Goal: Obtain resource: Download file/media

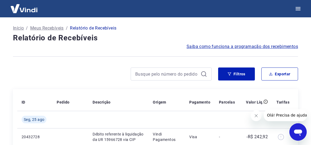
click at [204, 74] on icon at bounding box center [204, 74] width 6 height 6
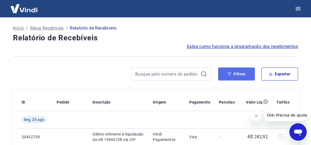
click at [232, 74] on icon "button" at bounding box center [230, 74] width 4 height 4
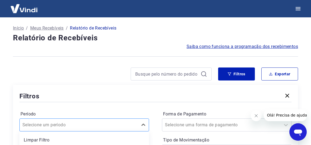
scroll to position [68, 0]
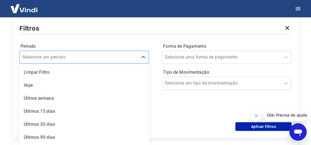
click at [60, 60] on input "Período" at bounding box center [49, 57] width 55 height 6
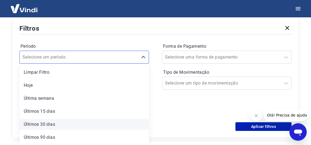
click at [49, 124] on div "Últimos 30 dias" at bounding box center [84, 124] width 130 height 11
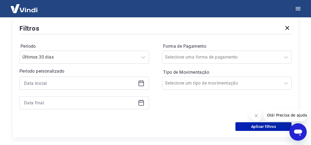
click at [141, 85] on icon at bounding box center [141, 83] width 6 height 6
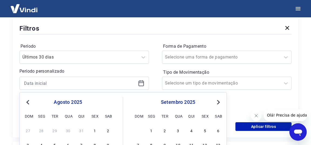
click at [28, 102] on span "Previous Month" at bounding box center [28, 102] width 0 height 6
click at [56, 133] on div "1" at bounding box center [55, 130] width 6 height 6
type input "[DATE]"
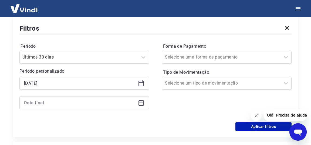
click at [140, 101] on icon at bounding box center [141, 102] width 6 height 6
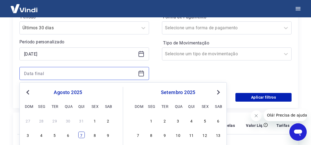
scroll to position [126, 0]
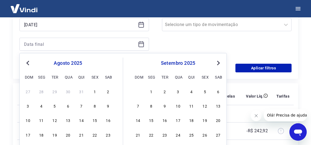
click at [30, 65] on button "Previous Month" at bounding box center [28, 63] width 6 height 6
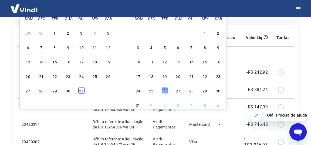
click at [81, 89] on div "31" at bounding box center [81, 90] width 6 height 6
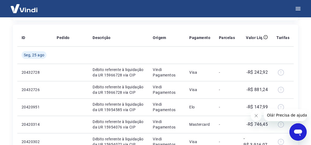
type input "[DATE]"
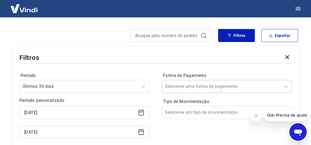
scroll to position [54, 0]
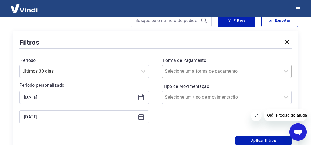
click at [205, 74] on input "Forma de Pagamento" at bounding box center [192, 71] width 55 height 6
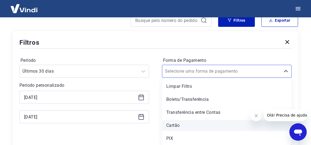
click at [178, 124] on div "Cartão" at bounding box center [227, 125] width 130 height 11
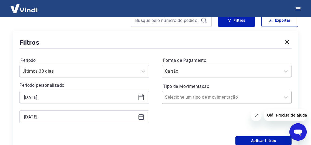
click at [220, 95] on div at bounding box center [221, 97] width 113 height 8
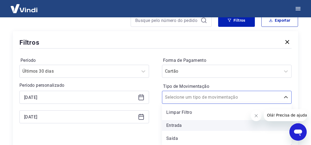
click at [175, 125] on div "Entrada" at bounding box center [227, 125] width 130 height 11
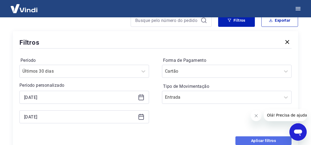
click at [259, 141] on button "Aplicar filtros" at bounding box center [264, 140] width 56 height 9
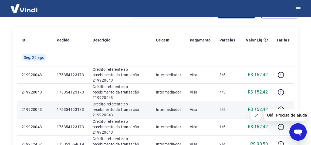
scroll to position [4, 0]
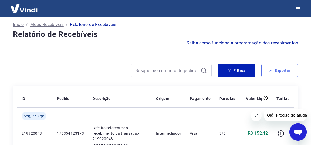
click at [279, 72] on button "Exportar" at bounding box center [280, 70] width 37 height 13
type input "[DATE]"
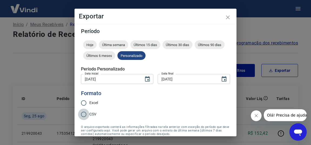
click at [84, 114] on input "CSV" at bounding box center [83, 113] width 11 height 11
radio input "true"
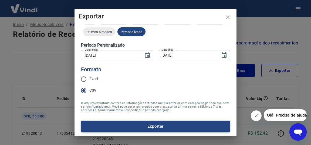
click at [149, 125] on button "Exportar" at bounding box center [155, 125] width 149 height 11
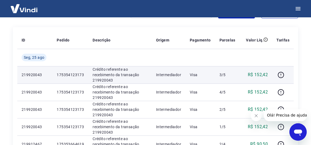
scroll to position [33, 0]
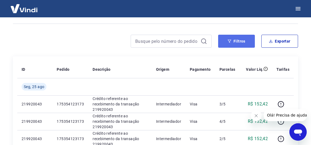
click at [242, 45] on button "Filtros" at bounding box center [236, 41] width 37 height 13
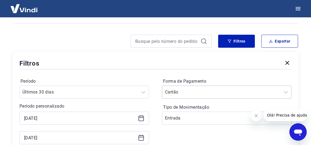
scroll to position [54, 0]
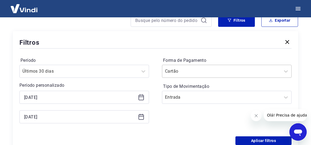
click at [185, 74] on input "Forma de Pagamento" at bounding box center [192, 71] width 55 height 6
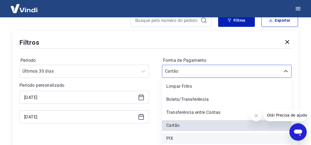
click at [176, 137] on div "PIX" at bounding box center [227, 138] width 130 height 11
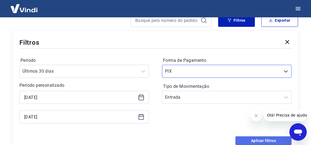
click at [258, 139] on button "Aplicar filtros" at bounding box center [264, 140] width 56 height 9
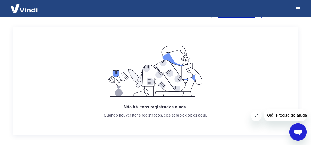
scroll to position [4, 0]
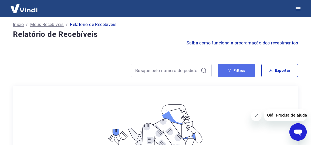
click at [237, 69] on button "Filtros" at bounding box center [236, 70] width 37 height 13
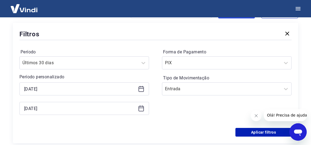
scroll to position [91, 0]
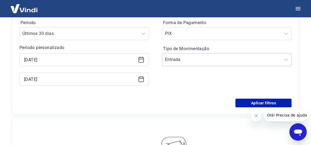
click at [206, 60] on input "Tipo de Movimentação" at bounding box center [192, 59] width 55 height 6
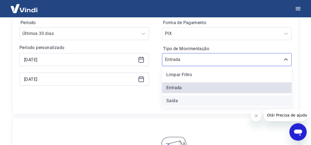
click at [176, 101] on div "Saída" at bounding box center [227, 100] width 130 height 11
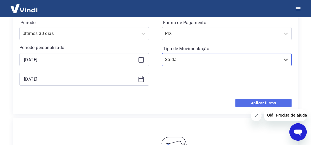
click at [260, 103] on button "Aplicar filtros" at bounding box center [264, 102] width 56 height 9
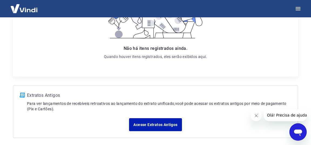
scroll to position [143, 0]
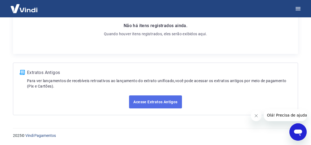
click at [156, 102] on link "Acesse Extratos Antigos" at bounding box center [155, 101] width 53 height 13
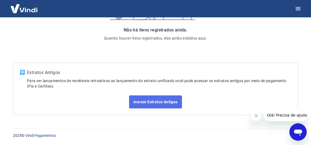
scroll to position [76, 0]
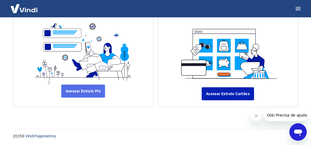
click at [82, 93] on link "Acessar Extrato Pix" at bounding box center [83, 90] width 44 height 13
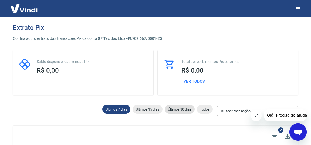
click at [182, 107] on span "Últimos 30 dias" at bounding box center [180, 109] width 30 height 4
type input "27/07/2025"
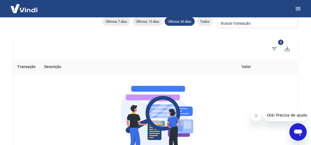
scroll to position [58, 0]
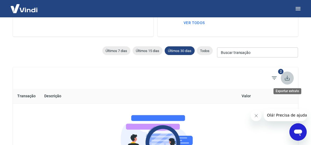
click at [290, 78] on icon "Exportar extrato" at bounding box center [287, 78] width 6 height 6
click at [193, 20] on button "Ver todos" at bounding box center [195, 23] width 26 height 10
select select "receivable"
type input "01/08/2025"
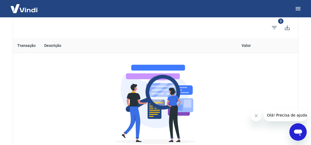
scroll to position [50, 0]
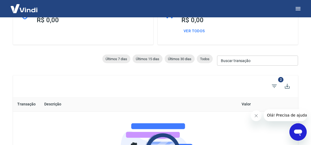
click at [233, 12] on div at bounding box center [155, 8] width 311 height 17
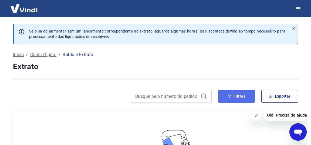
click at [231, 94] on icon "button" at bounding box center [230, 95] width 4 height 3
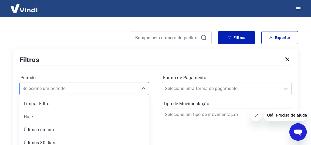
scroll to position [88, 0]
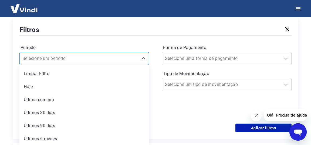
click at [91, 65] on div "option Hoje focused, 2 of 6. 6 results available. Use Up and Down to choose opt…" at bounding box center [84, 58] width 130 height 13
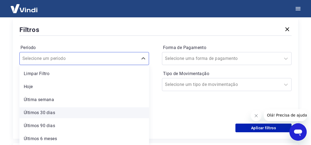
click at [43, 111] on div "Últimos 30 dias" at bounding box center [84, 112] width 130 height 11
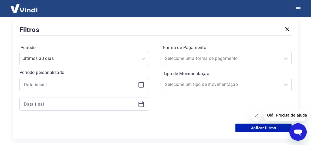
click at [141, 84] on icon at bounding box center [141, 84] width 6 height 6
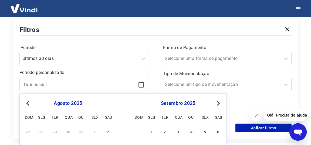
click at [28, 105] on button "Previous Month" at bounding box center [28, 103] width 6 height 6
click at [55, 133] on div "1" at bounding box center [55, 131] width 6 height 6
type input "[DATE]"
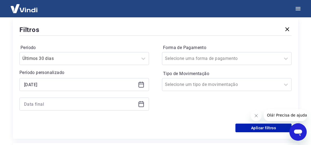
click at [141, 106] on icon at bounding box center [141, 104] width 6 height 6
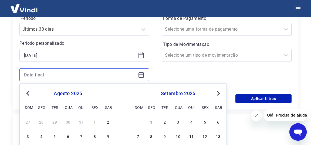
scroll to position [176, 0]
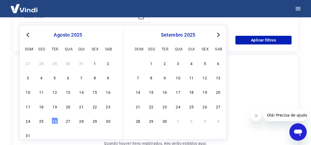
click at [26, 36] on button "Previous Month" at bounding box center [28, 35] width 6 height 6
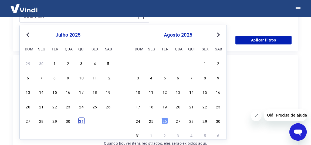
click at [83, 123] on div "31" at bounding box center [81, 120] width 6 height 6
type input "[DATE]"
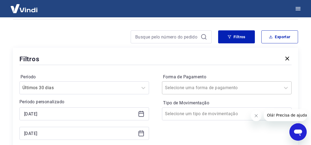
scroll to position [75, 0]
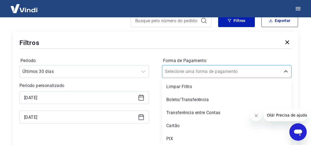
click at [179, 75] on input "Forma de Pagamento" at bounding box center [192, 71] width 55 height 6
click at [207, 57] on div "Forma de Pagamento option Limpar Filtro focused, 1 of 5. 5 results available. U…" at bounding box center [227, 67] width 130 height 22
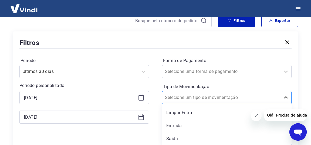
click at [201, 97] on input "Tipo de Movimentação" at bounding box center [192, 97] width 55 height 6
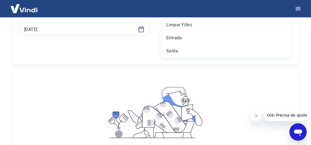
scroll to position [105, 0]
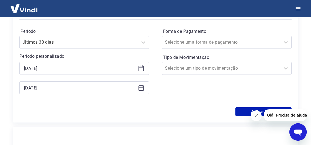
click at [237, 52] on div "Forma de Pagamento Selecione uma forma de pagamento Tipo de Movimentação Seleci…" at bounding box center [227, 64] width 130 height 74
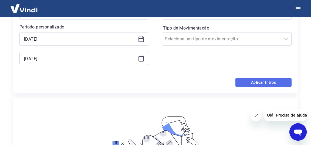
click at [257, 82] on button "Aplicar filtros" at bounding box center [264, 82] width 56 height 9
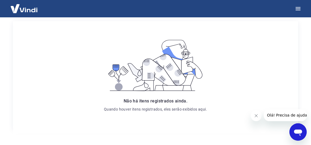
scroll to position [32, 0]
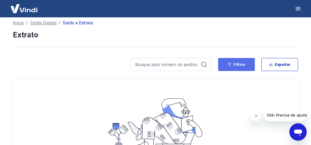
click at [232, 63] on icon "button" at bounding box center [230, 64] width 4 height 4
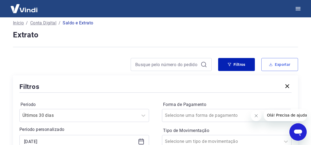
click at [275, 61] on button "Exportar" at bounding box center [280, 64] width 37 height 13
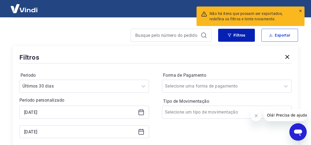
scroll to position [90, 0]
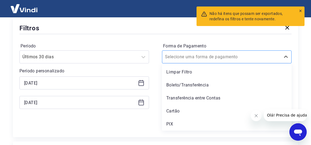
click at [180, 58] on input "Forma de Pagamento" at bounding box center [192, 57] width 55 height 6
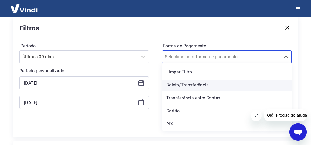
click at [180, 86] on div "Boleto/Transferência" at bounding box center [227, 84] width 130 height 11
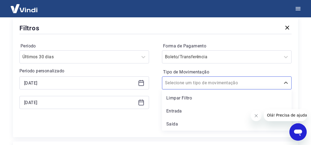
click at [180, 86] on div at bounding box center [221, 83] width 113 height 8
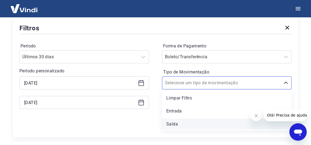
click at [171, 123] on div "Saída" at bounding box center [227, 123] width 130 height 11
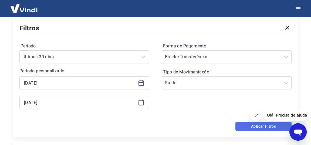
click at [260, 125] on button "Aplicar filtros" at bounding box center [264, 126] width 56 height 9
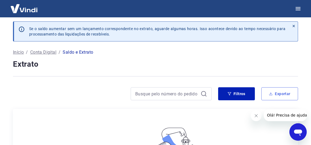
click at [282, 94] on button "Exportar" at bounding box center [280, 93] width 37 height 13
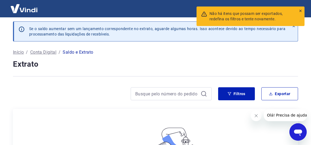
click at [303, 10] on div "Não há itens que possam ser exportados, redefina os filtros e tente novamente." at bounding box center [251, 15] width 108 height 19
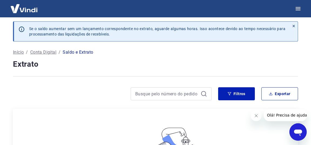
click at [82, 53] on p "Saldo e Extrato" at bounding box center [78, 52] width 31 height 6
click at [206, 94] on icon at bounding box center [204, 93] width 6 height 6
click at [204, 93] on icon at bounding box center [204, 93] width 6 height 6
click at [259, 95] on div "Filtros Exportar" at bounding box center [258, 93] width 80 height 13
click at [251, 93] on button "Filtros" at bounding box center [236, 93] width 37 height 13
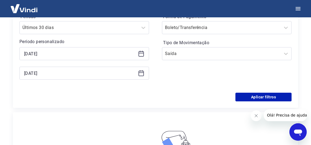
scroll to position [90, 0]
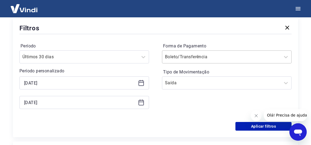
click at [191, 56] on input "Forma de Pagamento" at bounding box center [192, 57] width 55 height 6
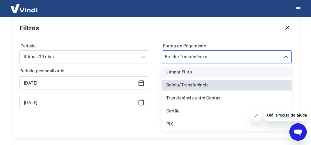
click at [183, 72] on div "Limpar Filtro" at bounding box center [227, 72] width 130 height 11
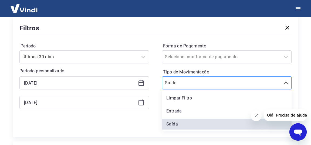
click at [181, 81] on input "Tipo de Movimentação" at bounding box center [192, 82] width 55 height 6
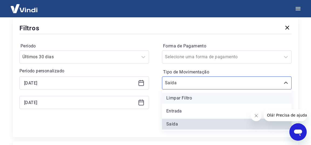
click at [182, 98] on div "Limpar Filtro" at bounding box center [227, 97] width 130 height 11
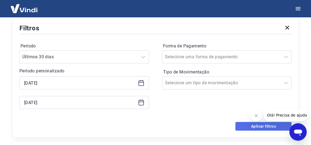
click at [261, 128] on button "Aplicar filtros" at bounding box center [264, 126] width 56 height 9
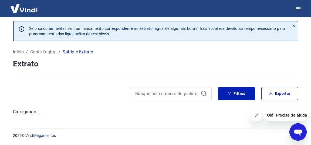
scroll to position [2, 0]
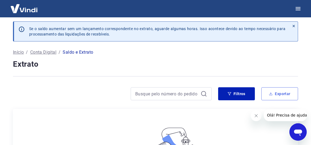
click at [280, 93] on button "Exportar" at bounding box center [280, 93] width 37 height 13
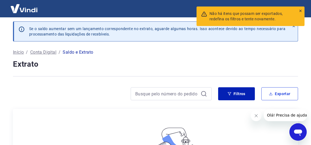
scroll to position [0, 0]
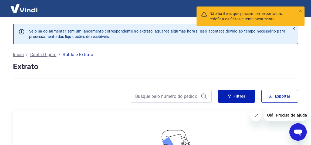
click at [41, 57] on p "Conta Digital" at bounding box center [43, 54] width 26 height 6
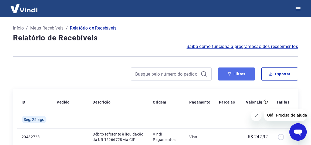
click at [226, 71] on button "Filtros" at bounding box center [236, 73] width 37 height 13
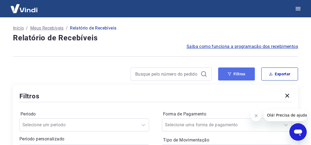
click at [229, 75] on icon "button" at bounding box center [230, 74] width 4 height 4
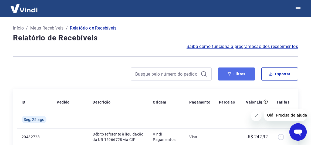
click at [229, 75] on icon "button" at bounding box center [230, 74] width 4 height 4
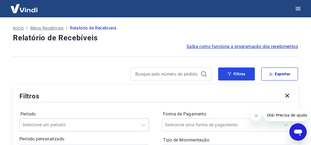
scroll to position [58, 0]
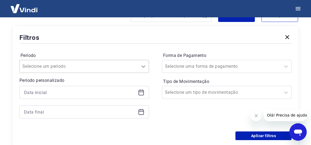
click at [140, 67] on div "Selecione um período" at bounding box center [84, 66] width 130 height 13
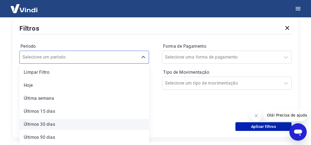
click at [50, 126] on div "Últimos 30 dias" at bounding box center [84, 124] width 130 height 11
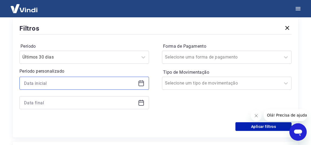
click at [134, 82] on input at bounding box center [80, 83] width 112 height 8
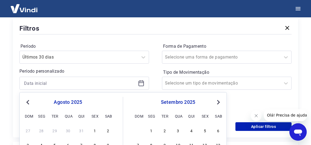
click at [31, 103] on div "agosto 2025" at bounding box center [68, 102] width 88 height 6
click at [28, 101] on span "Previous Month" at bounding box center [28, 102] width 0 height 6
click at [55, 130] on div "1" at bounding box center [55, 130] width 6 height 6
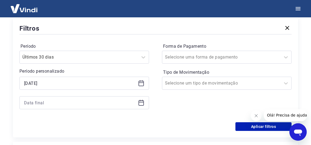
type input "[DATE]"
click at [142, 102] on icon at bounding box center [141, 102] width 5 height 1
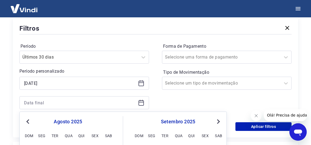
click at [28, 120] on span "Previous Month" at bounding box center [28, 121] width 0 height 6
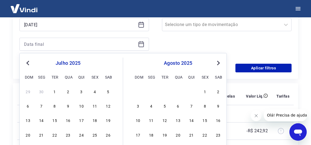
scroll to position [155, 0]
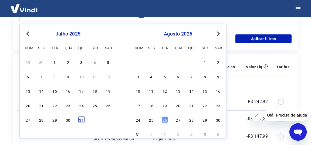
click at [83, 121] on div "31" at bounding box center [81, 119] width 6 height 6
type input "[DATE]"
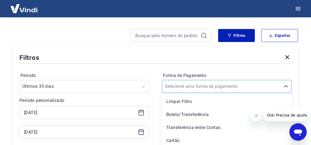
scroll to position [54, 0]
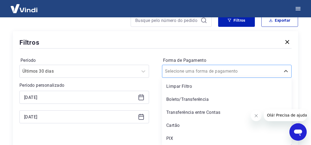
click at [214, 74] on input "Forma de Pagamento" at bounding box center [192, 71] width 55 height 6
click at [214, 89] on div "Limpar Filtro" at bounding box center [227, 86] width 130 height 11
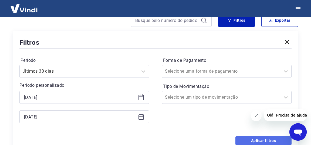
click at [256, 143] on button "Aplicar filtros" at bounding box center [264, 140] width 56 height 9
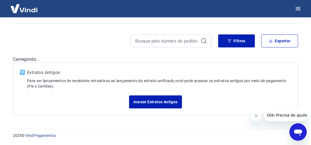
scroll to position [33, 0]
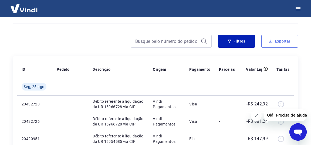
click at [276, 42] on button "Exportar" at bounding box center [280, 41] width 37 height 13
type input "[DATE]"
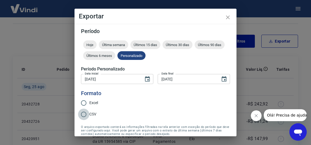
click at [85, 114] on input "CSV" at bounding box center [83, 113] width 11 height 11
radio input "true"
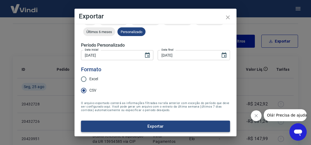
click at [154, 126] on button "Exportar" at bounding box center [155, 125] width 149 height 11
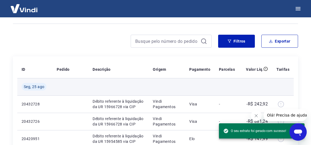
click at [191, 8] on div at bounding box center [155, 8] width 311 height 17
